Goal: Task Accomplishment & Management: Use online tool/utility

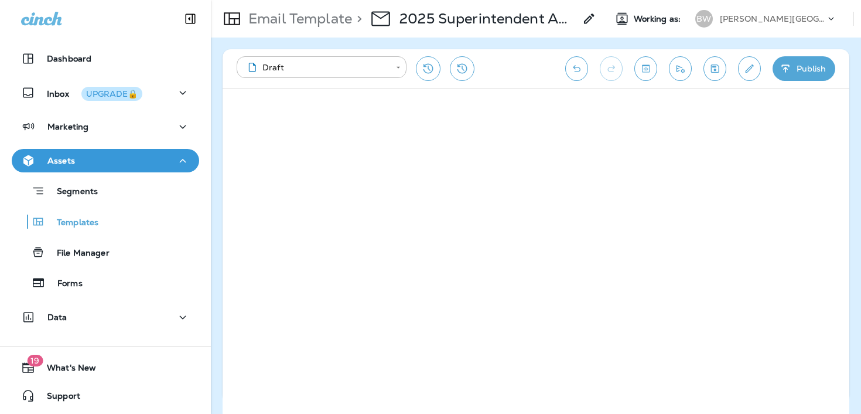
click at [772, 17] on p "[PERSON_NAME][GEOGRAPHIC_DATA][PERSON_NAME]" at bounding box center [772, 18] width 105 height 9
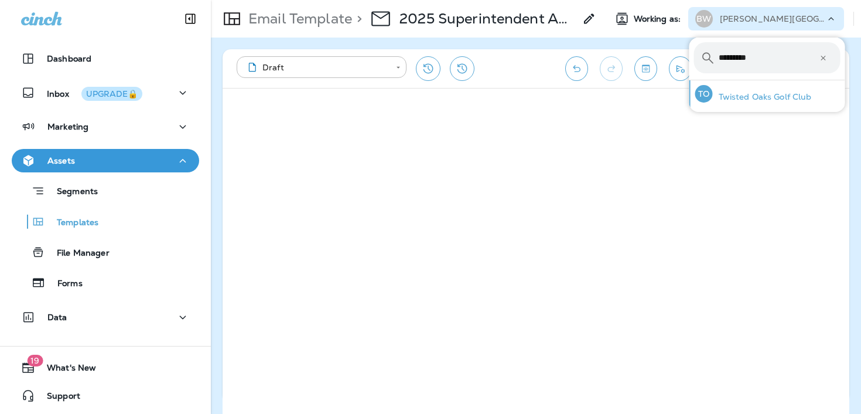
type input "*********"
click at [814, 86] on div "TO Twisted Oaks Golf Club" at bounding box center [754, 93] width 126 height 27
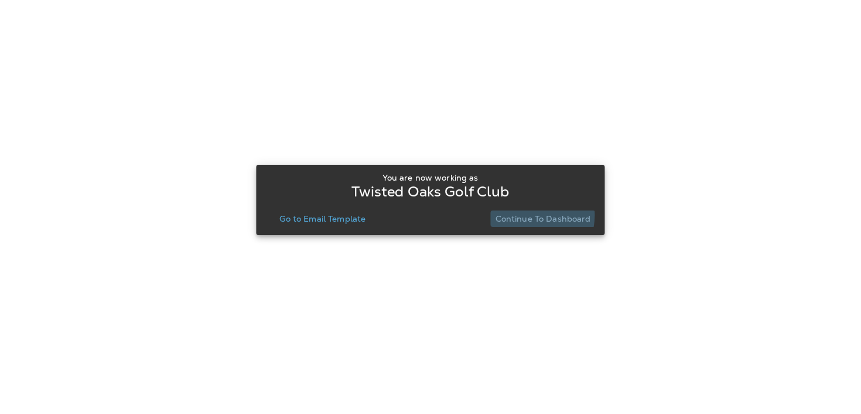
click at [530, 215] on p "Continue to Dashboard" at bounding box center [544, 218] width 96 height 9
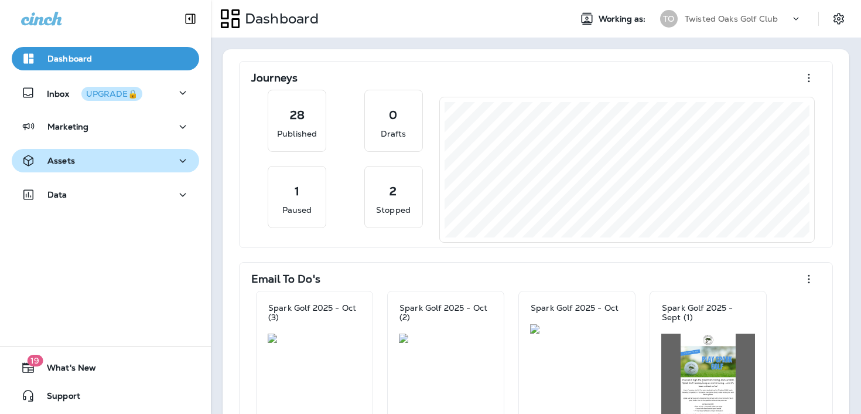
click at [165, 158] on div "Assets" at bounding box center [105, 161] width 169 height 15
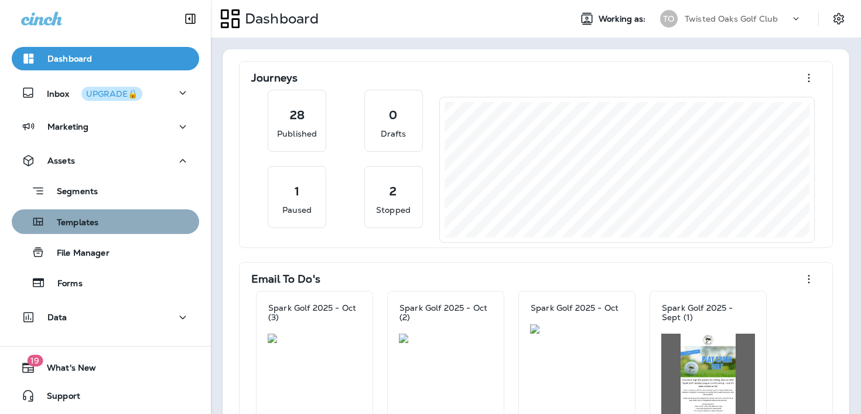
click at [142, 223] on div "Templates" at bounding box center [105, 222] width 178 height 18
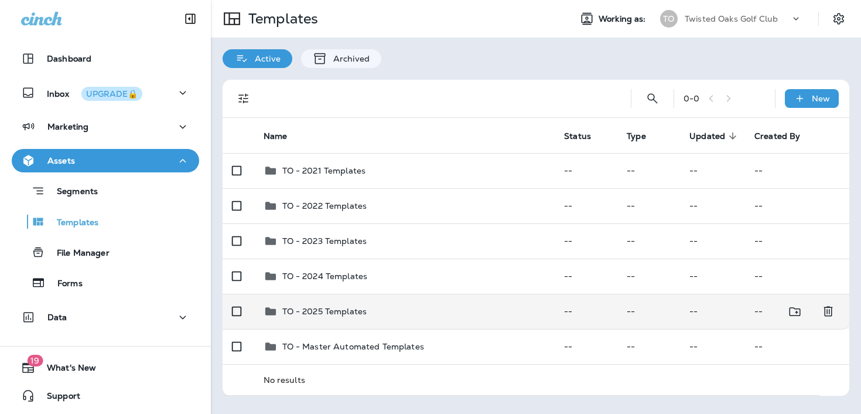
click at [430, 318] on div "TO - 2025 Templates" at bounding box center [405, 311] width 282 height 14
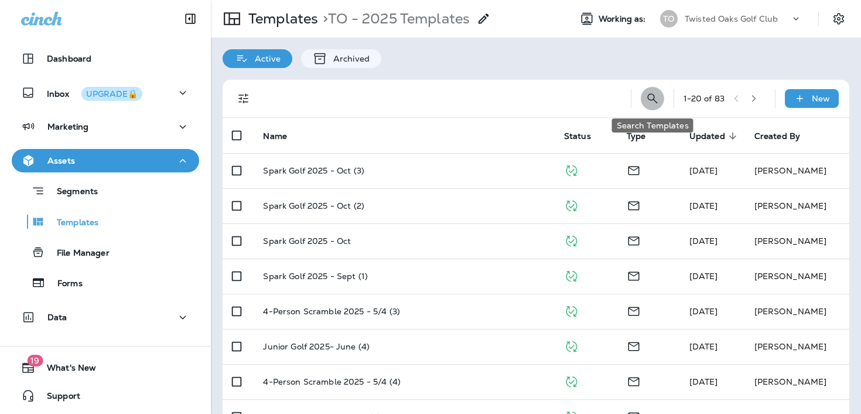
click at [647, 104] on icon "Search Templates" at bounding box center [653, 98] width 14 height 14
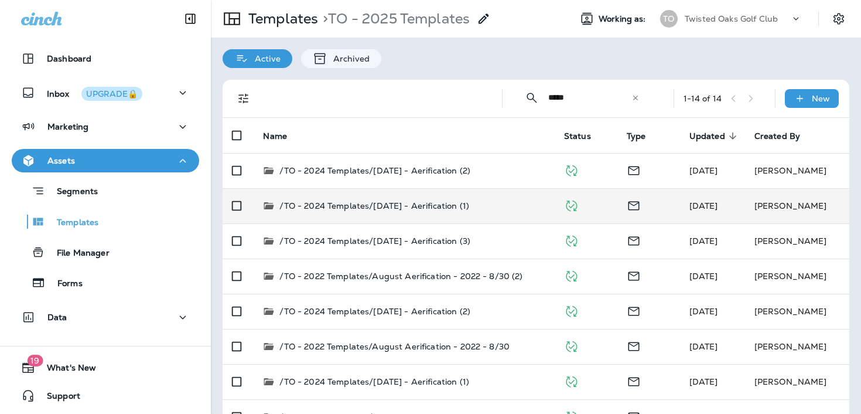
type input "*****"
click at [524, 200] on div "/TO - 2024 Templates/[DATE] - Aerification (1)" at bounding box center [404, 206] width 282 height 12
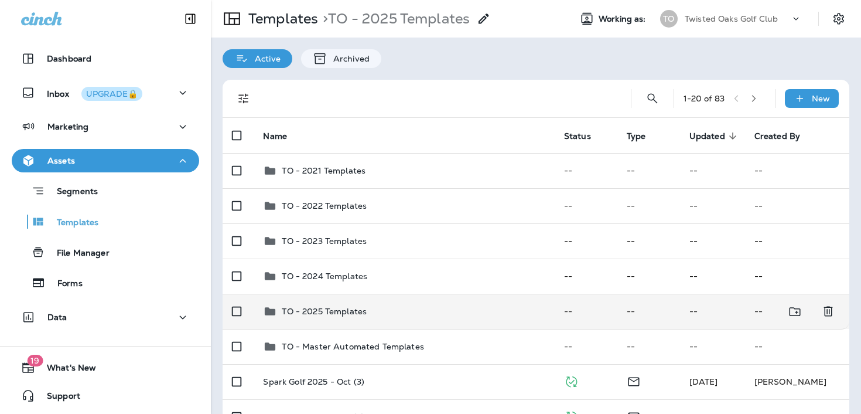
click at [408, 317] on div "TO - 2025 Templates" at bounding box center [404, 311] width 282 height 14
click at [466, 304] on div "TO - 2025 Templates" at bounding box center [404, 311] width 282 height 14
click at [335, 311] on p "TO - 2025 Templates" at bounding box center [324, 310] width 85 height 9
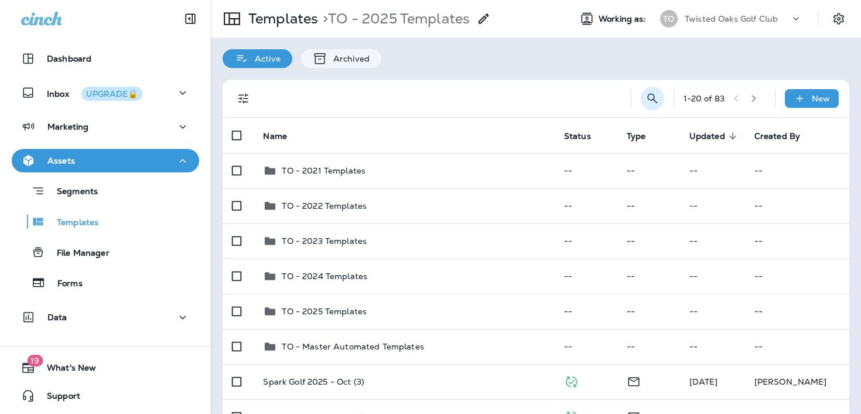
click at [656, 97] on icon "Search Templates" at bounding box center [653, 98] width 14 height 14
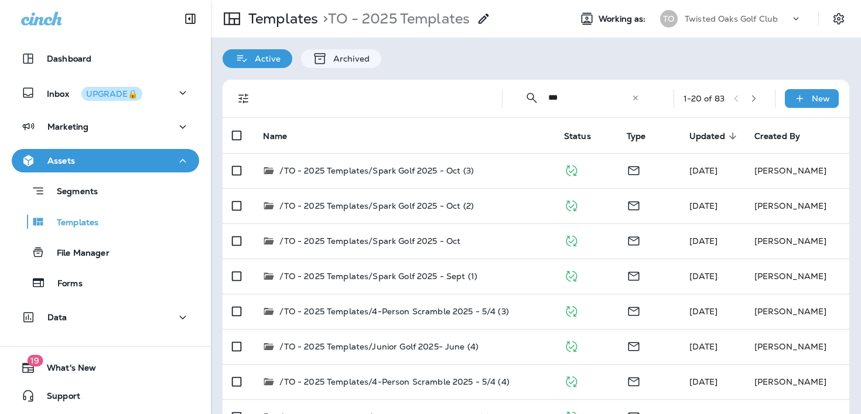
type input "***"
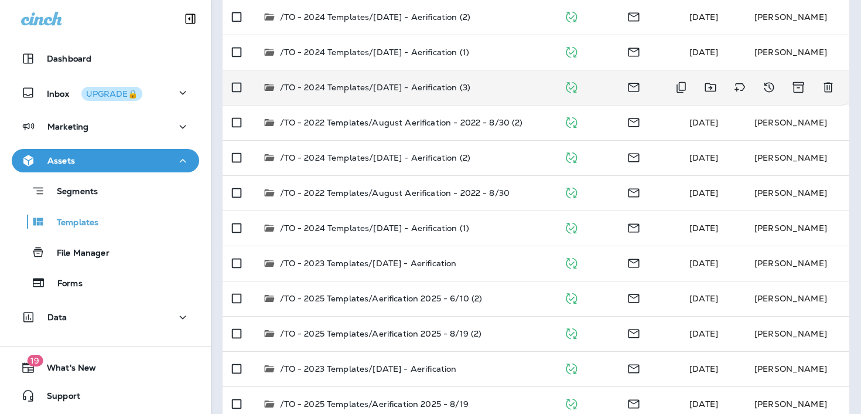
scroll to position [243, 0]
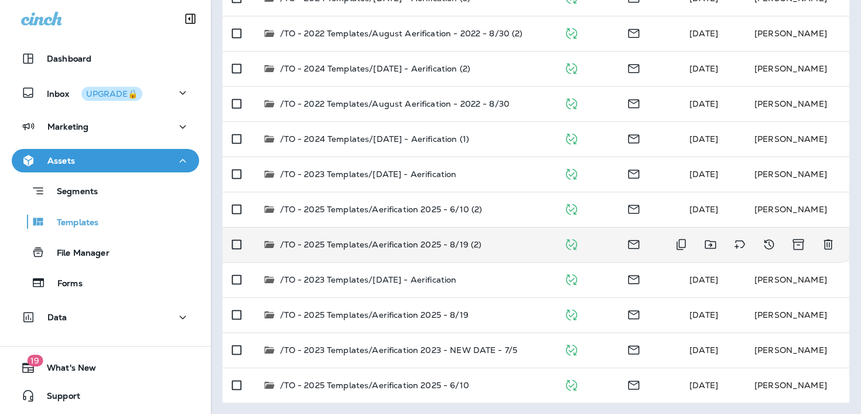
click at [490, 253] on td "/TO - 2025 Templates/Aerification 2025 - 8/19 (2)" at bounding box center [404, 244] width 301 height 35
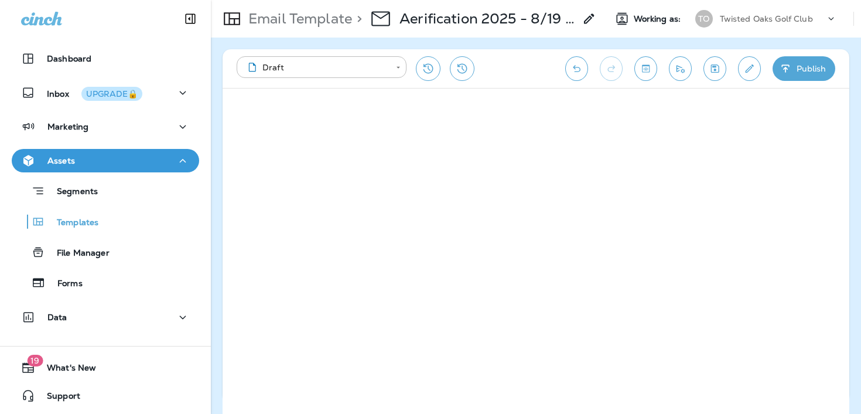
click at [739, 15] on p "Twisted Oaks Golf Club" at bounding box center [766, 18] width 93 height 9
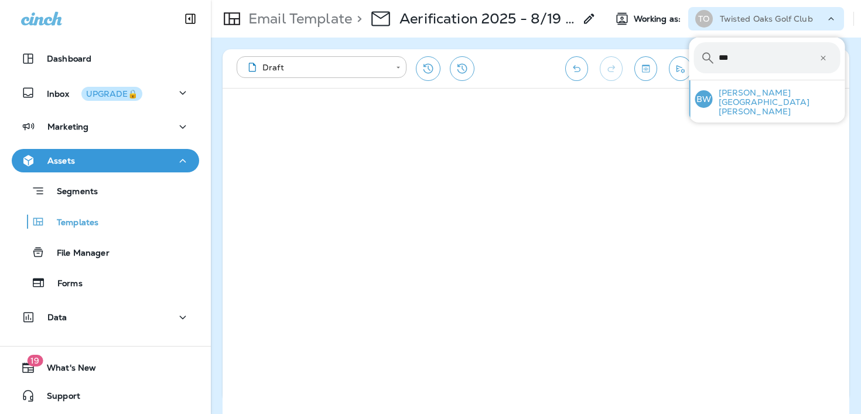
type input "***"
click at [775, 97] on p "[PERSON_NAME][GEOGRAPHIC_DATA][PERSON_NAME]" at bounding box center [777, 102] width 128 height 28
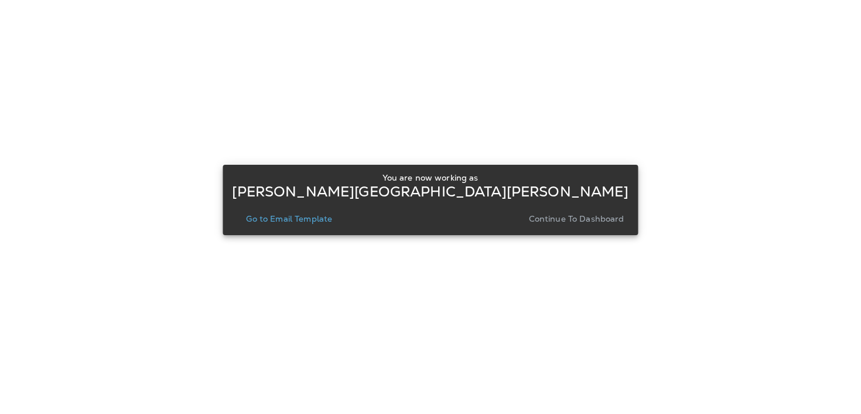
click at [552, 228] on div "You are now working as [PERSON_NAME][GEOGRAPHIC_DATA][PERSON_NAME] Go to Email …" at bounding box center [430, 199] width 397 height 63
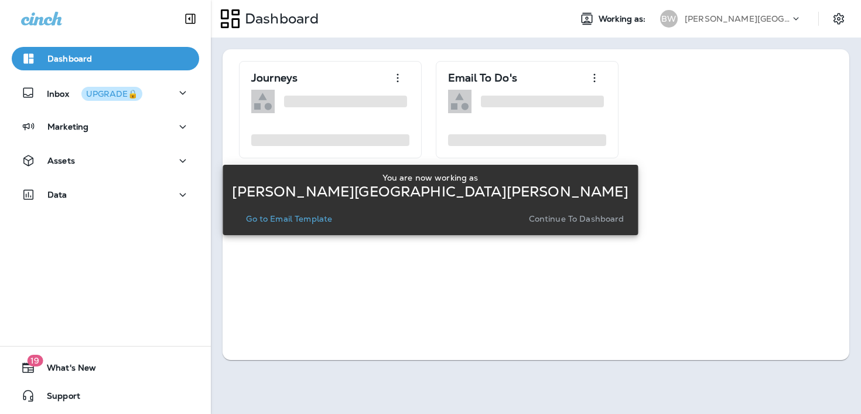
click at [557, 220] on p "Continue to Dashboard" at bounding box center [577, 218] width 96 height 9
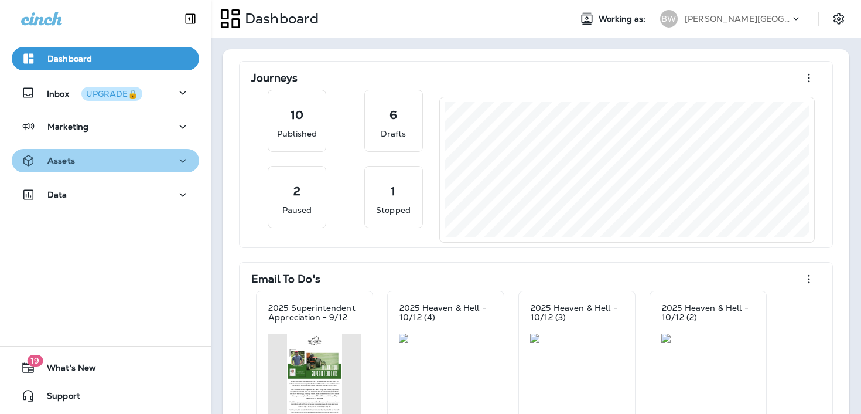
click at [165, 168] on button "Assets" at bounding box center [106, 160] width 188 height 23
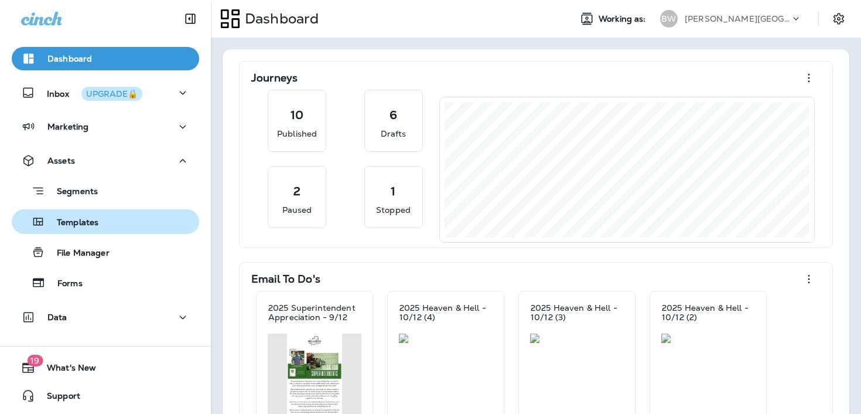
click at [145, 221] on div "Templates" at bounding box center [105, 222] width 178 height 18
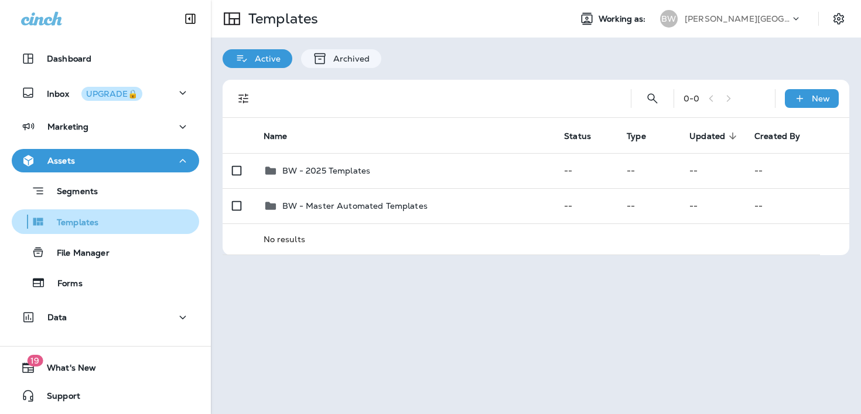
click at [152, 216] on div "Templates" at bounding box center [105, 222] width 178 height 18
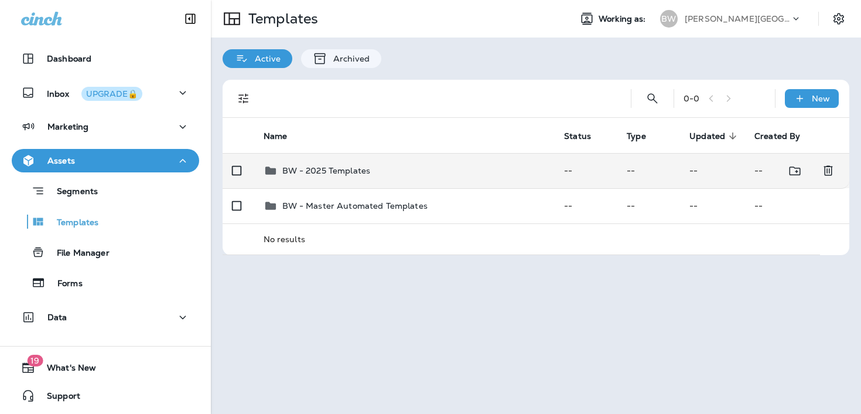
click at [367, 172] on p "BW - 2025 Templates" at bounding box center [326, 170] width 88 height 9
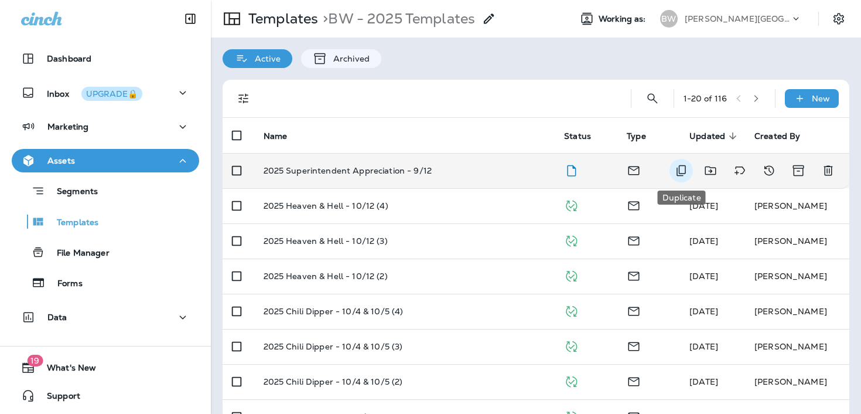
click at [676, 167] on icon "Duplicate" at bounding box center [681, 170] width 14 height 14
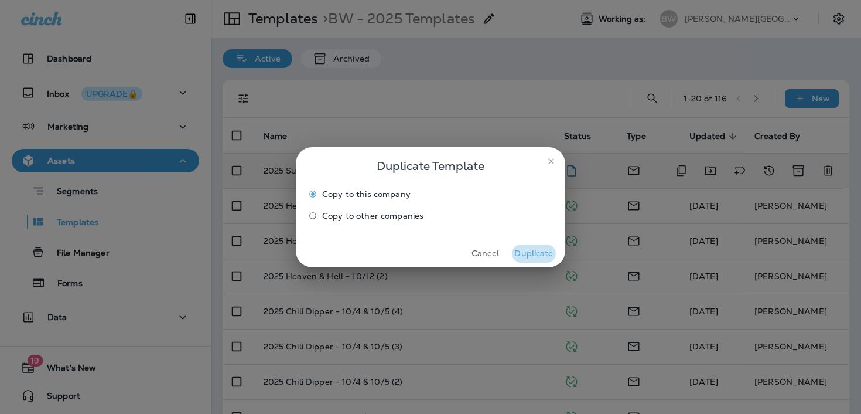
click at [533, 247] on button "Duplicate" at bounding box center [534, 253] width 44 height 18
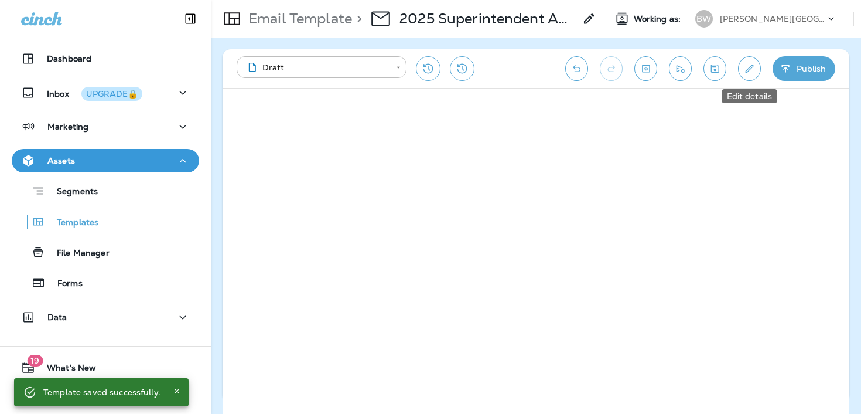
click at [743, 77] on button "Edit details" at bounding box center [749, 68] width 23 height 25
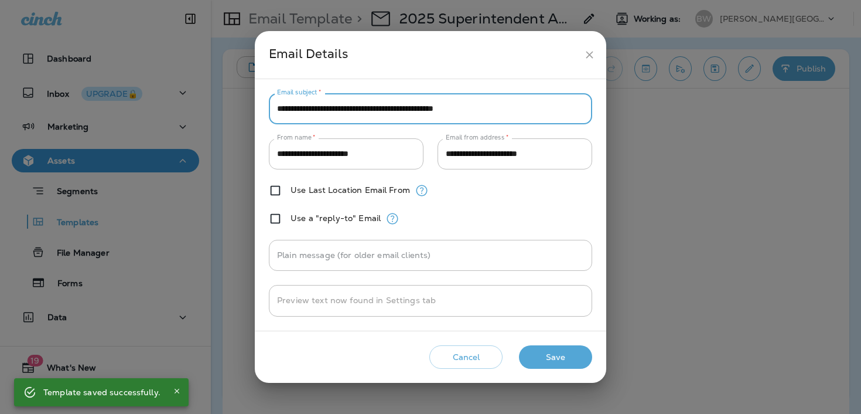
click at [458, 118] on input "**********" at bounding box center [430, 108] width 323 height 31
drag, startPoint x: 430, startPoint y: 108, endPoint x: 193, endPoint y: 98, distance: 237.0
click at [193, 98] on div "**********" at bounding box center [430, 207] width 861 height 414
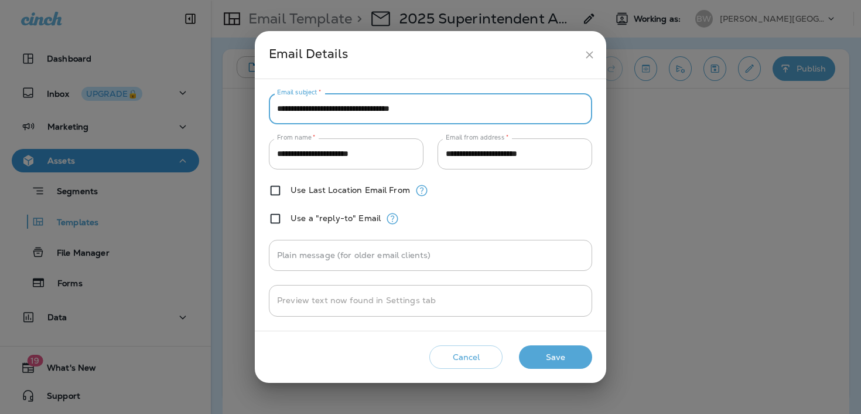
drag, startPoint x: 424, startPoint y: 110, endPoint x: 499, endPoint y: 110, distance: 75.0
click at [499, 110] on input "**********" at bounding box center [430, 108] width 323 height 31
type input "**********"
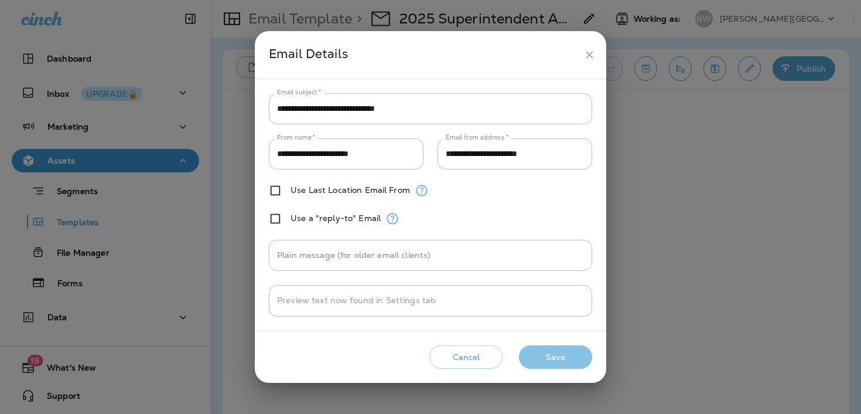
click at [555, 366] on button "Save" at bounding box center [555, 357] width 73 height 24
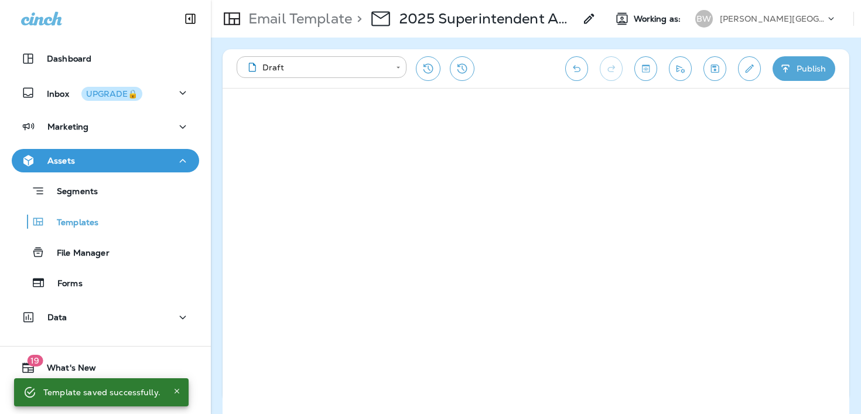
click at [593, 20] on icon at bounding box center [589, 19] width 14 height 14
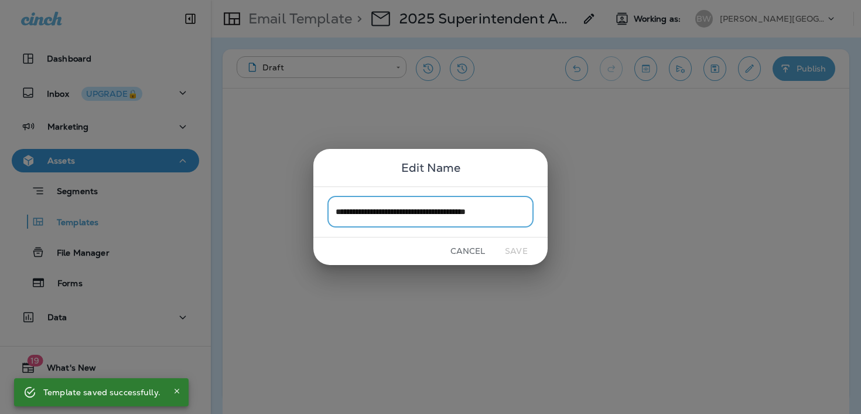
click at [432, 204] on input "**********" at bounding box center [431, 211] width 206 height 31
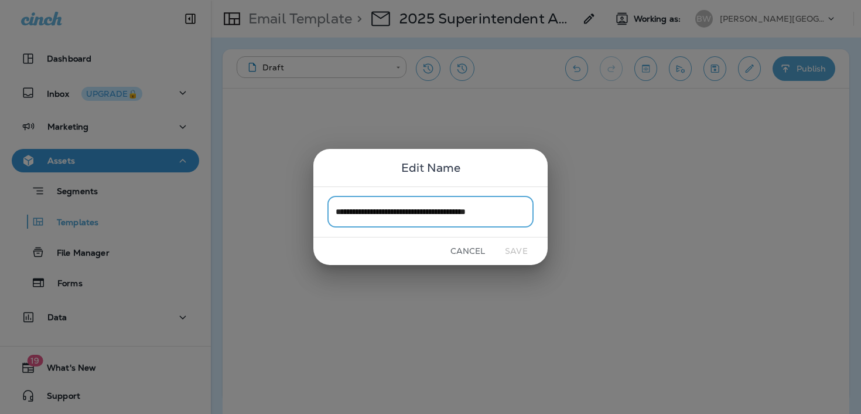
drag, startPoint x: 361, startPoint y: 211, endPoint x: 475, endPoint y: 213, distance: 113.7
click at [474, 214] on input "**********" at bounding box center [431, 211] width 206 height 31
click at [431, 214] on input "**********" at bounding box center [431, 211] width 206 height 31
click at [482, 213] on input "**********" at bounding box center [431, 211] width 206 height 31
type input "**********"
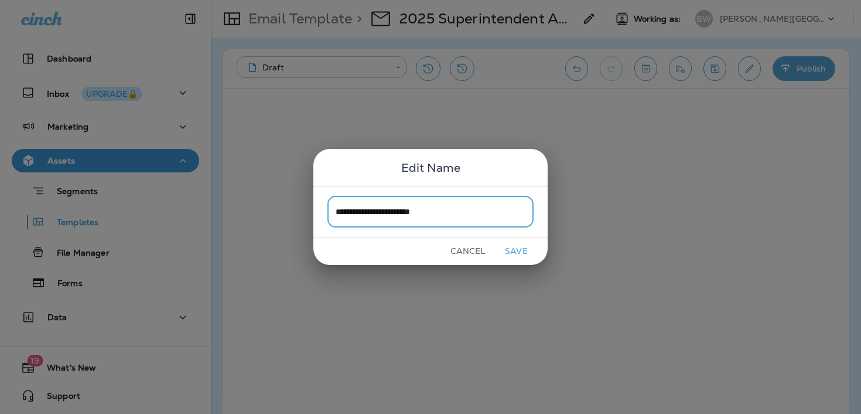
click at [517, 254] on button "Save" at bounding box center [517, 251] width 44 height 18
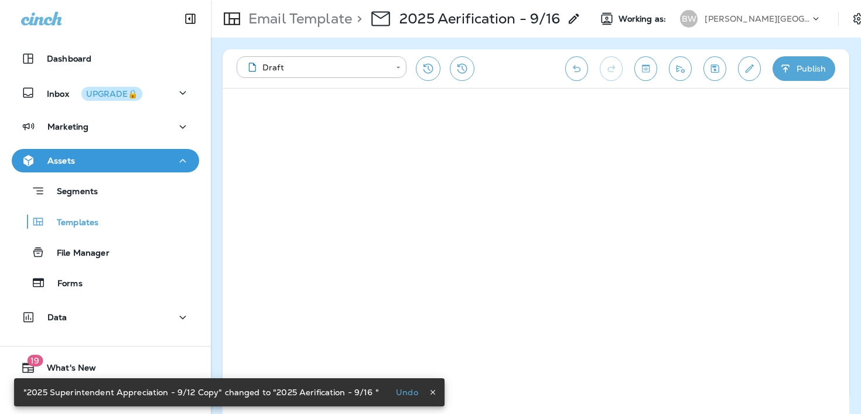
click at [713, 73] on icon "Save" at bounding box center [715, 69] width 12 height 12
click at [688, 73] on button "Send test email" at bounding box center [680, 68] width 23 height 25
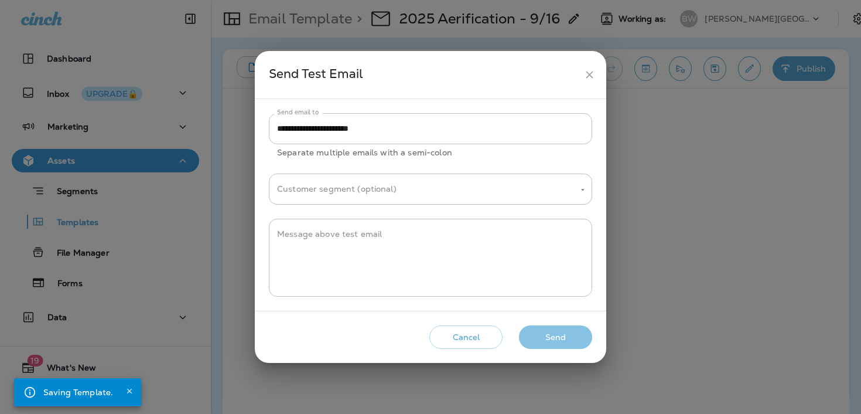
click at [554, 341] on button "Send" at bounding box center [555, 337] width 73 height 24
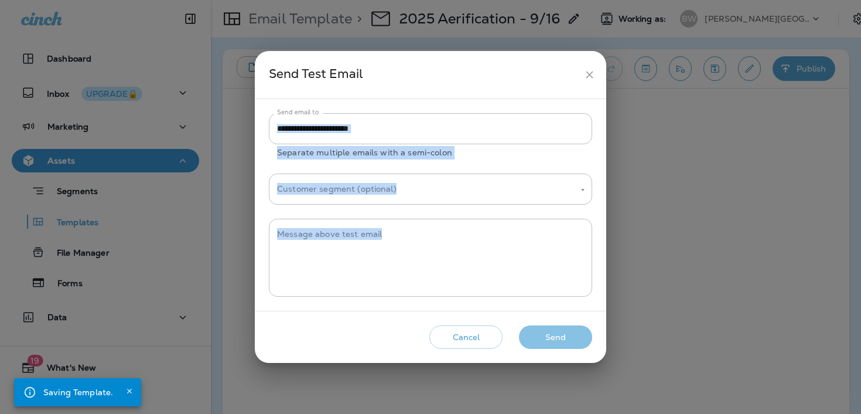
click at [554, 341] on div "Cancel Send" at bounding box center [430, 337] width 333 height 33
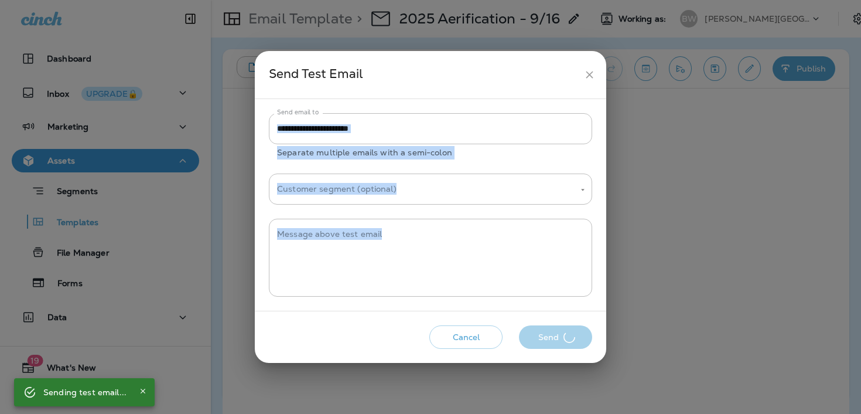
click at [554, 341] on div "Cancel Send" at bounding box center [430, 337] width 333 height 33
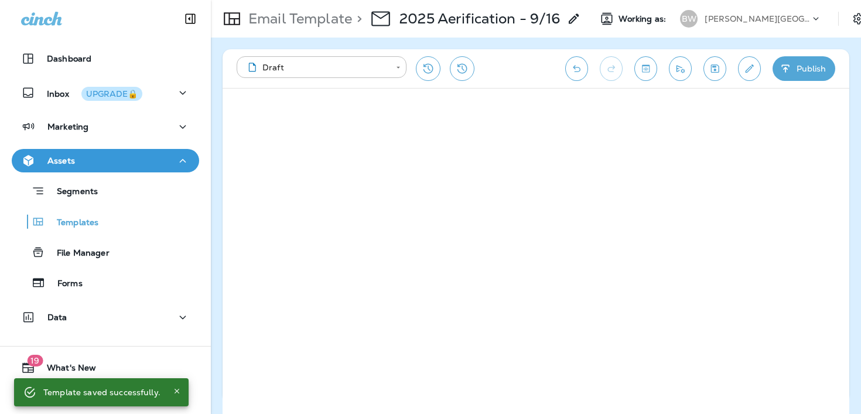
click at [713, 63] on icon "Save" at bounding box center [715, 69] width 12 height 12
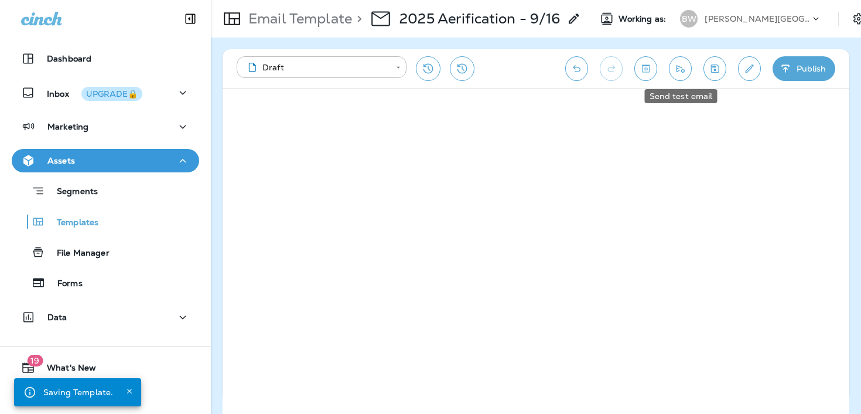
click at [682, 67] on icon "Send test email" at bounding box center [680, 69] width 12 height 12
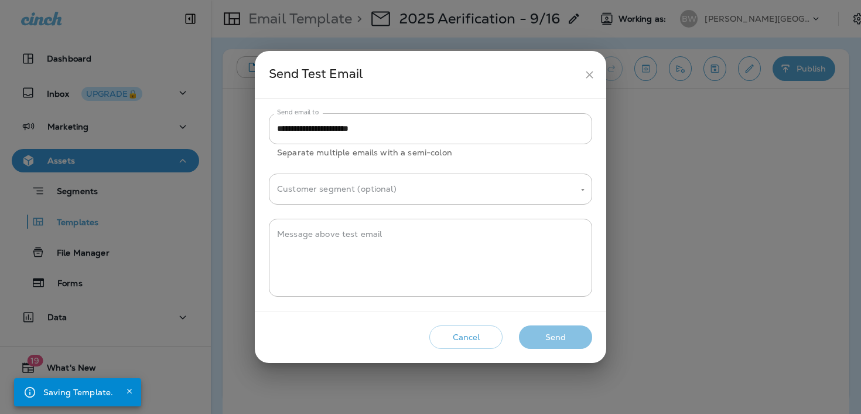
click at [558, 342] on button "Send" at bounding box center [555, 337] width 73 height 24
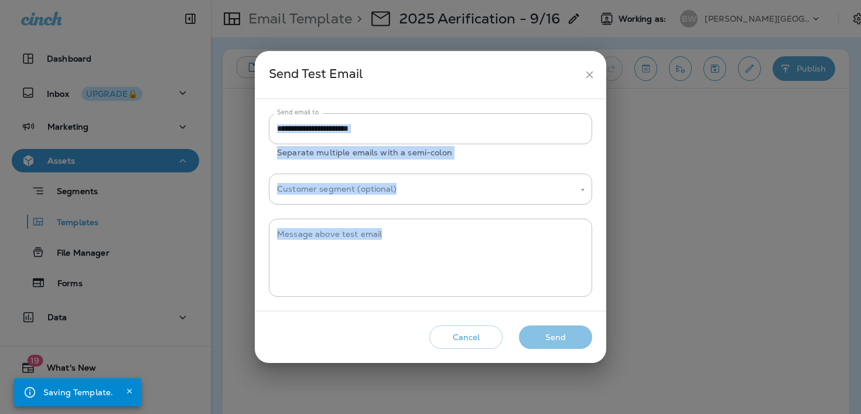
click at [558, 342] on div "Cancel Send" at bounding box center [430, 337] width 333 height 33
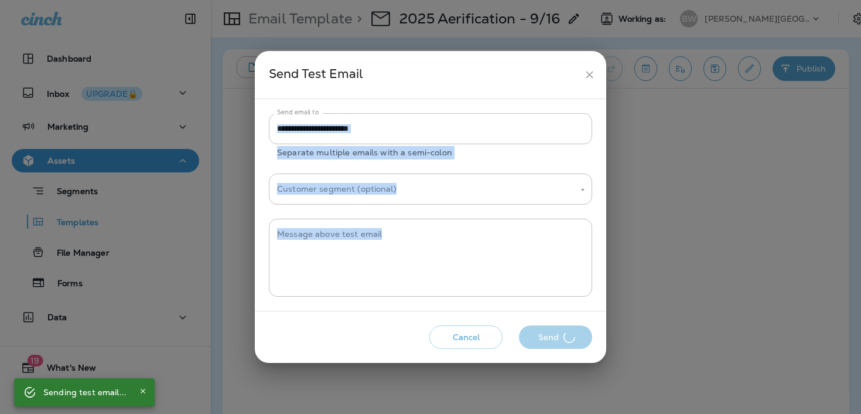
click at [558, 342] on div "Cancel Send" at bounding box center [430, 337] width 333 height 33
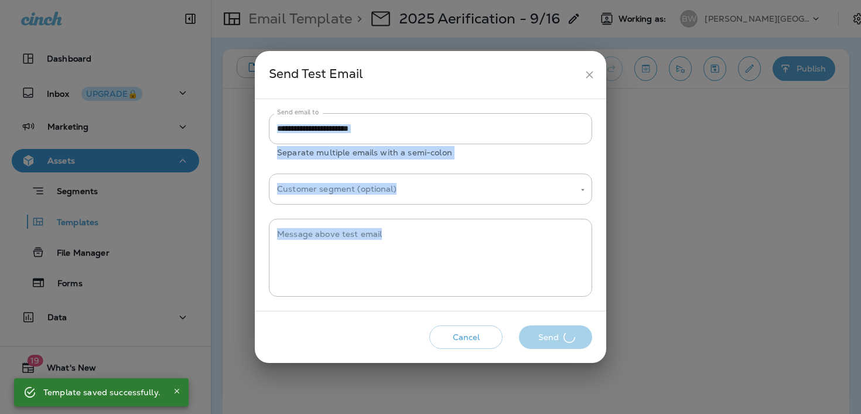
click at [558, 342] on div "Cancel Send" at bounding box center [430, 337] width 333 height 33
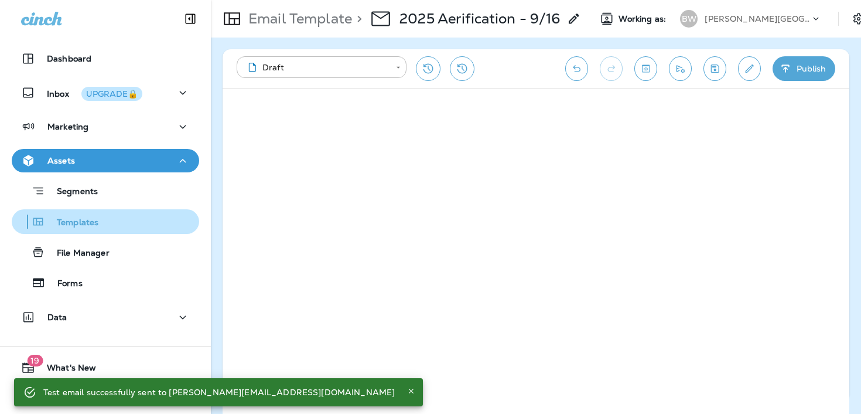
click at [117, 224] on div "Templates" at bounding box center [105, 222] width 178 height 18
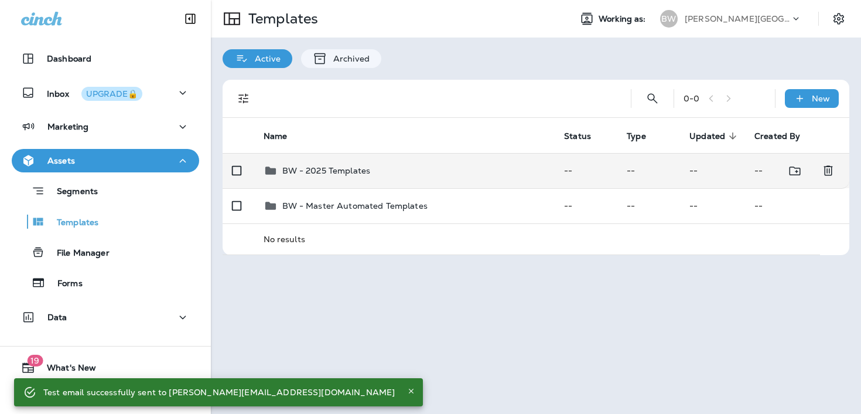
click at [449, 181] on td "BW - 2025 Templates" at bounding box center [404, 170] width 301 height 35
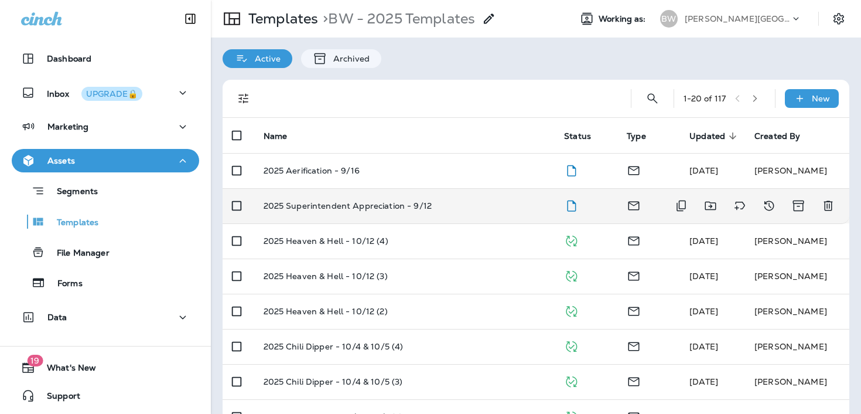
click at [458, 206] on div "2025 Superintendent Appreciation - 9/12" at bounding box center [405, 205] width 282 height 9
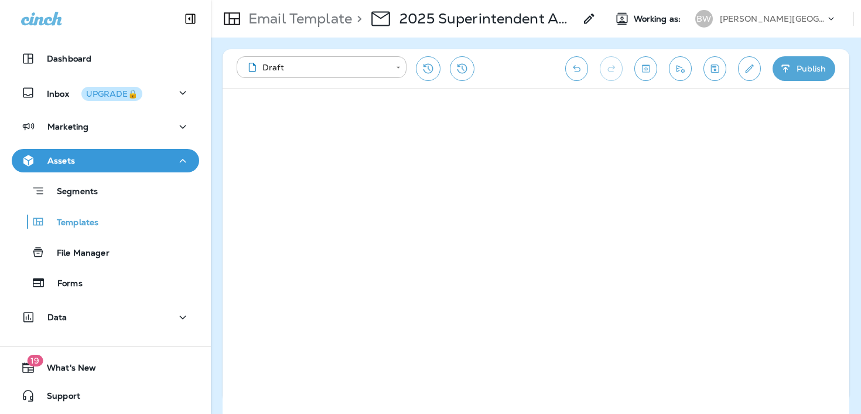
click at [715, 65] on icon "Save" at bounding box center [715, 69] width 12 height 12
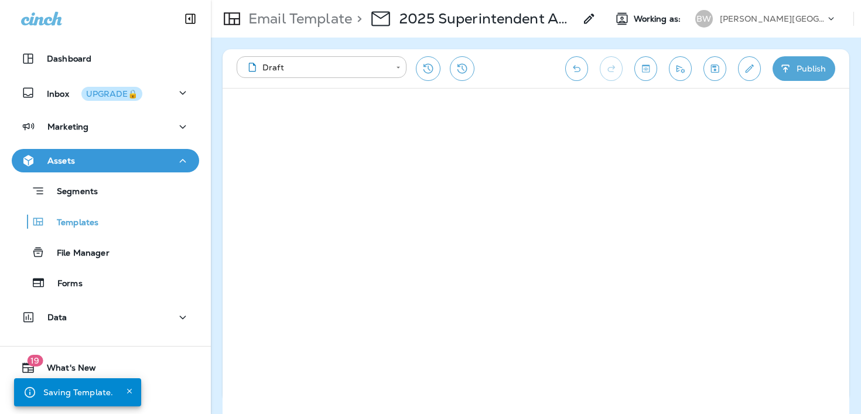
click at [682, 71] on icon "Send test email" at bounding box center [680, 69] width 12 height 12
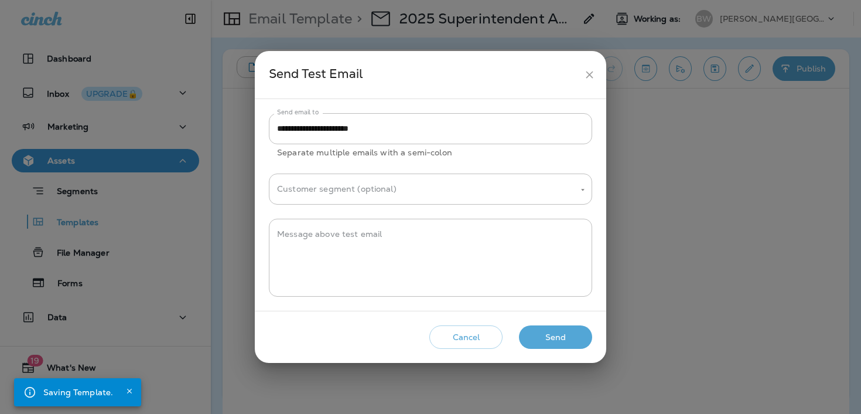
click at [589, 78] on icon "close" at bounding box center [590, 75] width 12 height 12
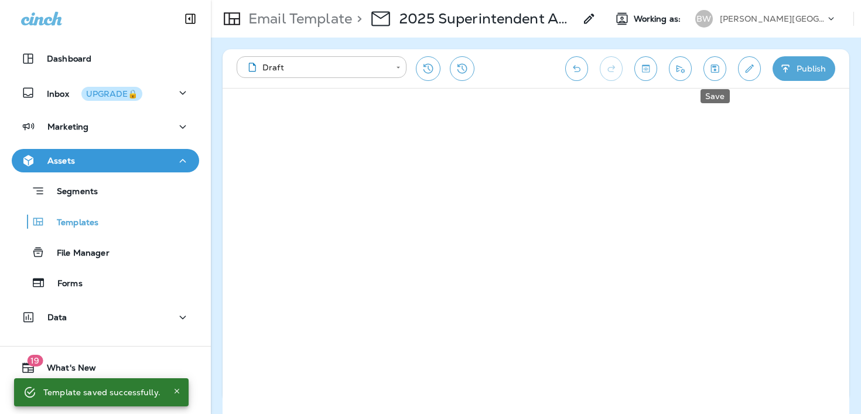
click at [722, 64] on button "Save" at bounding box center [715, 68] width 23 height 25
click at [676, 73] on icon "Send test email" at bounding box center [680, 69] width 12 height 12
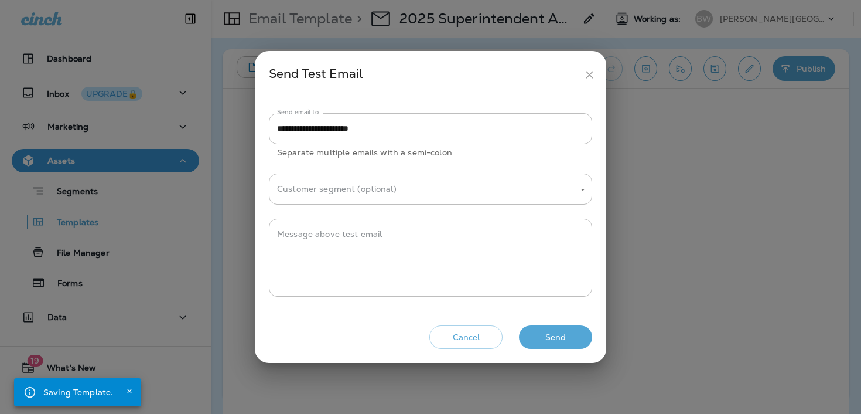
click at [544, 335] on button "Send" at bounding box center [555, 337] width 73 height 24
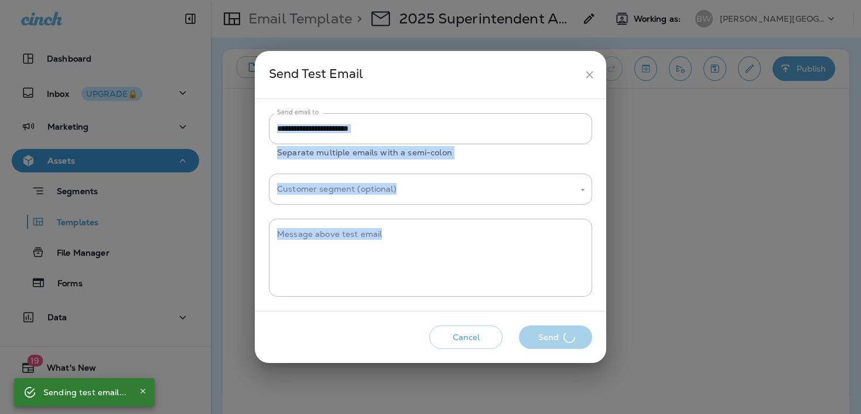
click at [544, 335] on div "Cancel Send" at bounding box center [430, 337] width 333 height 33
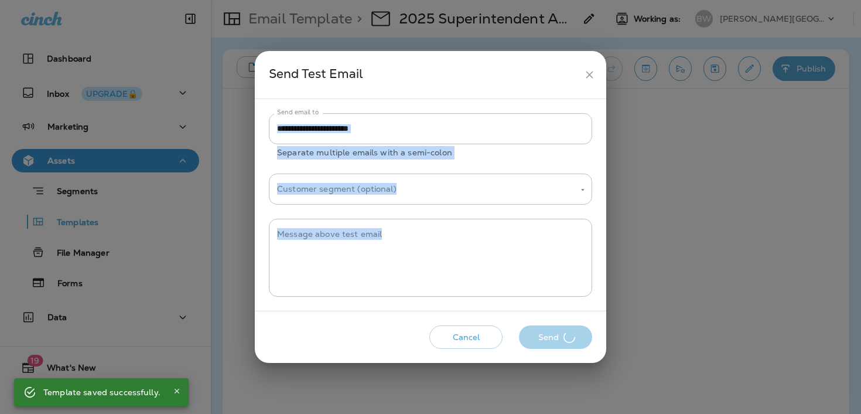
click at [544, 335] on div "Cancel Send" at bounding box center [430, 337] width 333 height 33
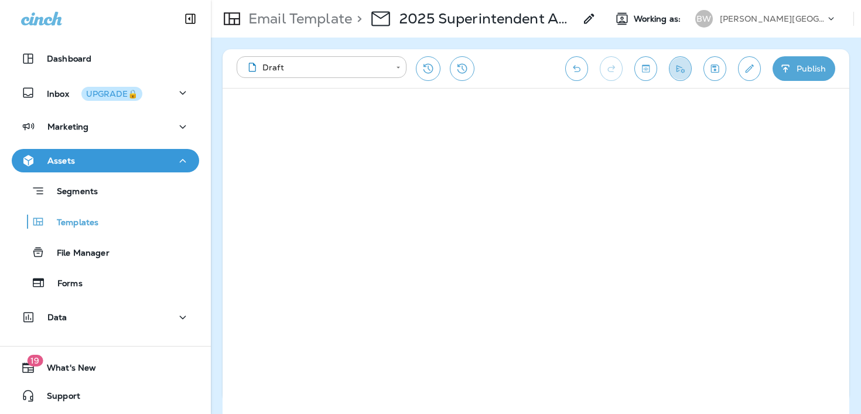
click at [674, 64] on icon "Send test email" at bounding box center [680, 69] width 12 height 12
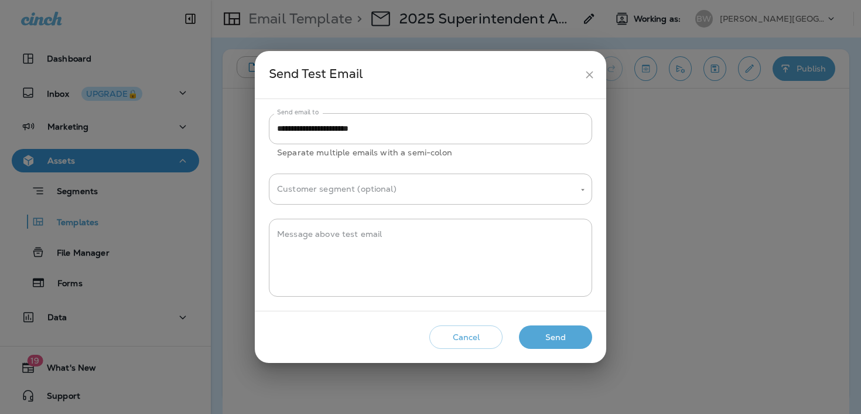
click at [536, 343] on button "Send" at bounding box center [555, 337] width 73 height 24
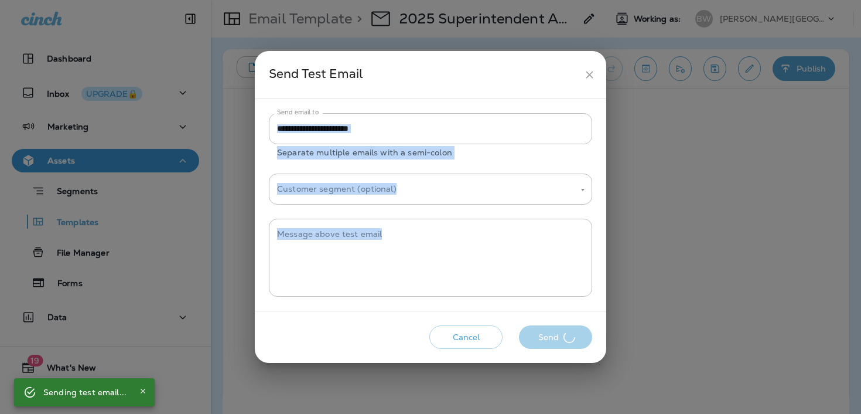
click at [536, 343] on div "Cancel Send" at bounding box center [430, 337] width 333 height 33
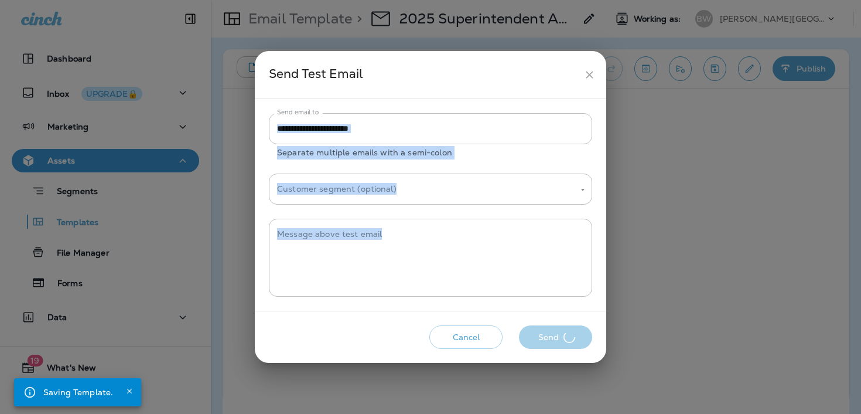
click at [536, 343] on div "Cancel Send" at bounding box center [430, 337] width 333 height 33
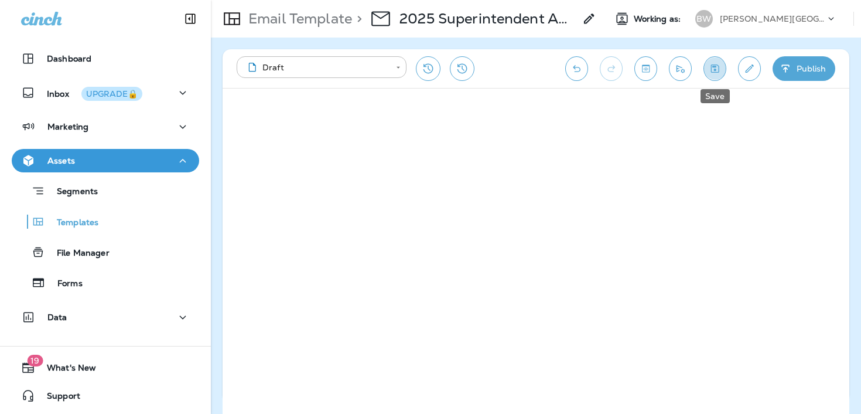
click at [720, 71] on icon "Save" at bounding box center [715, 69] width 12 height 12
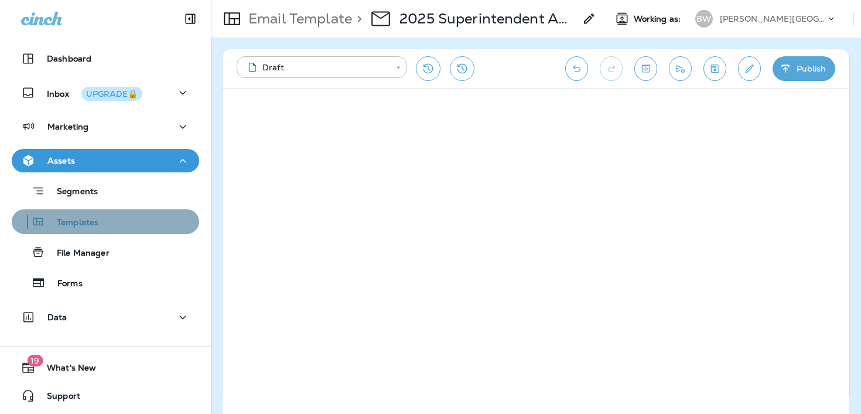
click at [108, 229] on div "Templates" at bounding box center [105, 222] width 178 height 18
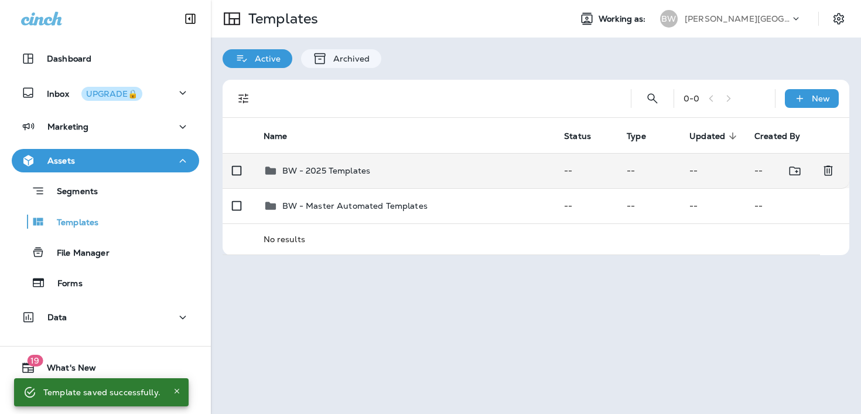
click at [389, 169] on div "BW - 2025 Templates" at bounding box center [405, 170] width 282 height 14
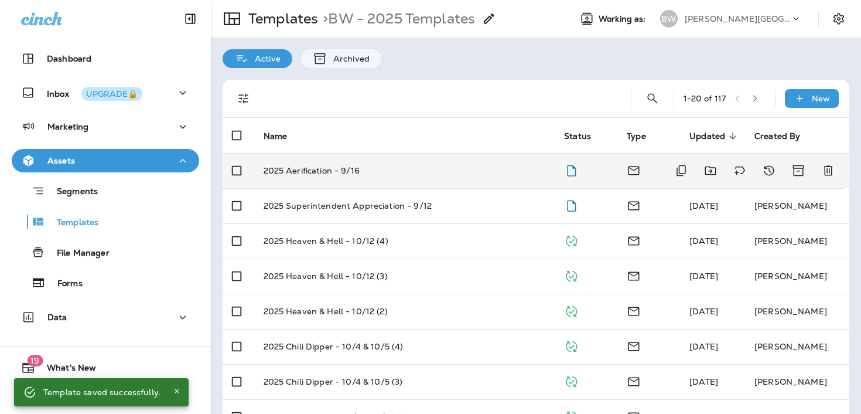
click at [428, 176] on td "2025 Aerification - 9/16" at bounding box center [404, 170] width 301 height 35
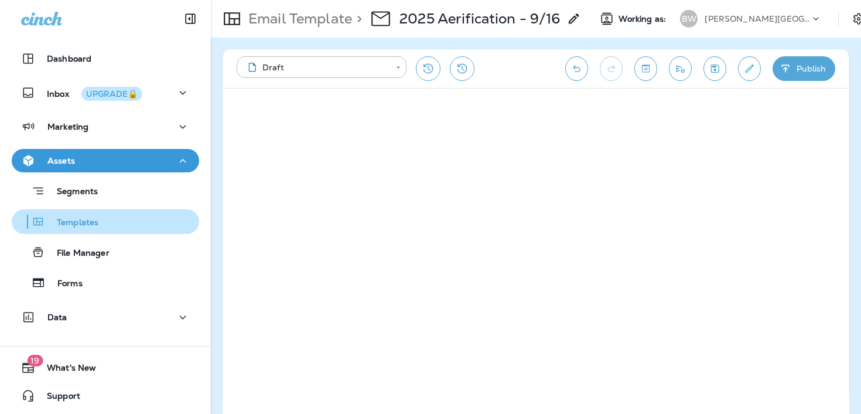
click at [106, 221] on div "Templates" at bounding box center [105, 222] width 178 height 18
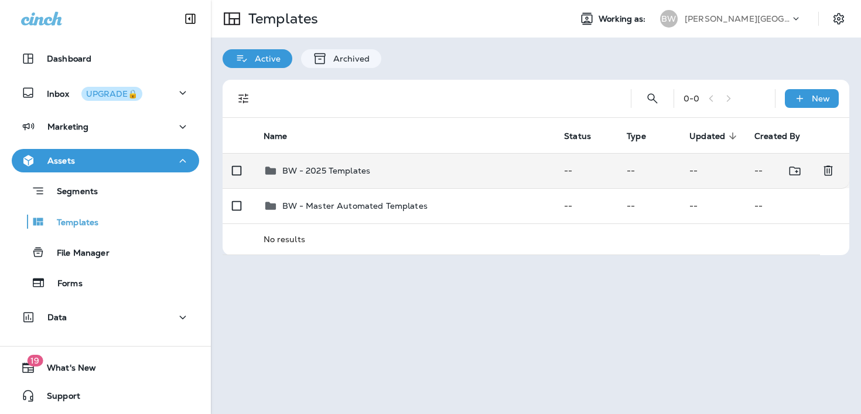
click at [368, 184] on td "BW - 2025 Templates" at bounding box center [404, 170] width 301 height 35
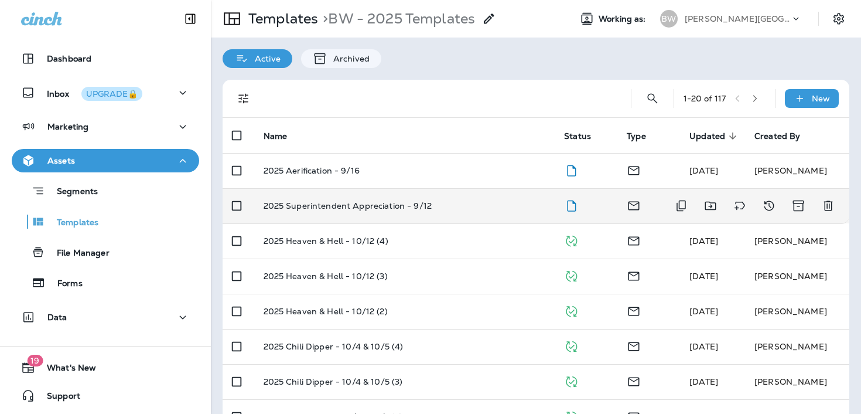
click at [366, 201] on p "2025 Superintendent Appreciation - 9/12" at bounding box center [348, 205] width 168 height 9
